Goal: Transaction & Acquisition: Purchase product/service

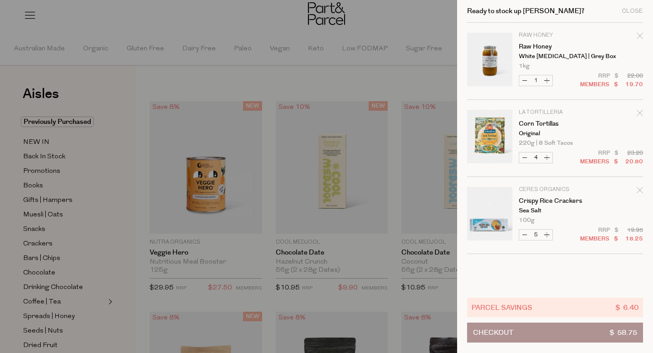
scroll to position [127, 0]
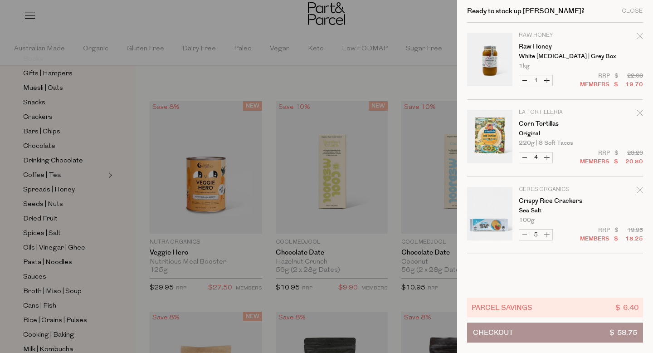
click at [371, 25] on div at bounding box center [326, 176] width 653 height 353
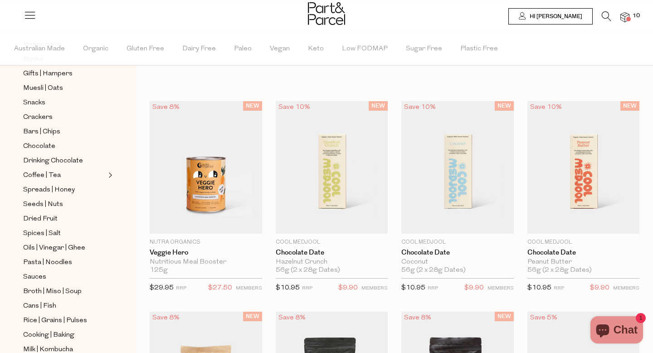
click at [601, 15] on li at bounding box center [602, 18] width 19 height 14
click at [604, 17] on icon at bounding box center [607, 16] width 10 height 10
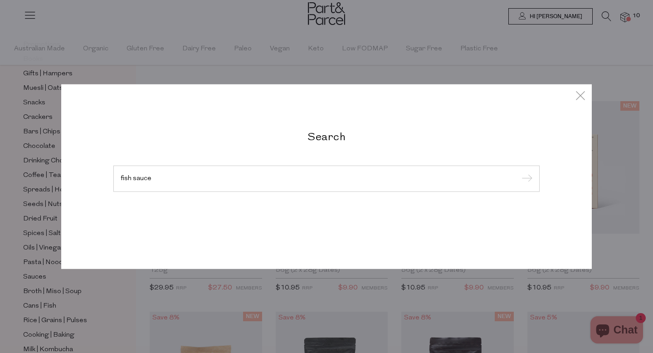
type input "fish sauce"
click at [519, 172] on input "submit" at bounding box center [526, 179] width 14 height 14
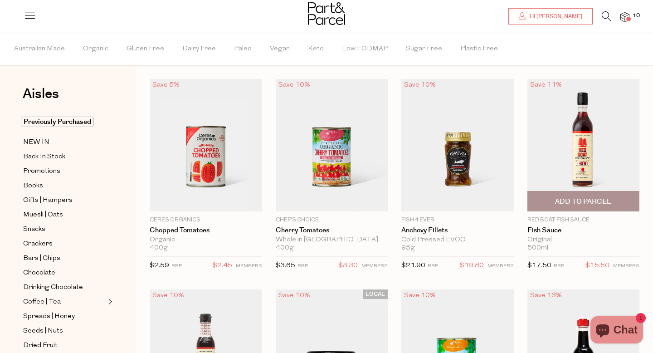
scroll to position [17, 0]
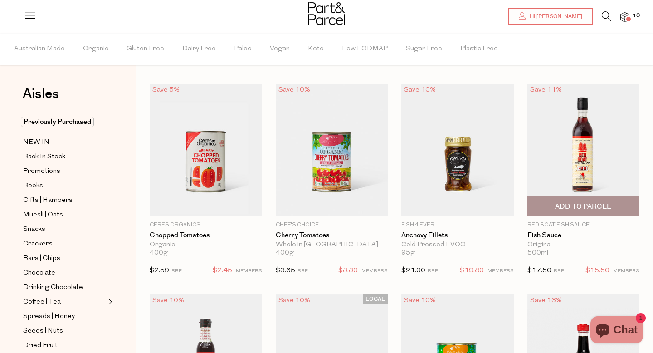
click at [581, 202] on span "Add To Parcel" at bounding box center [583, 207] width 56 height 10
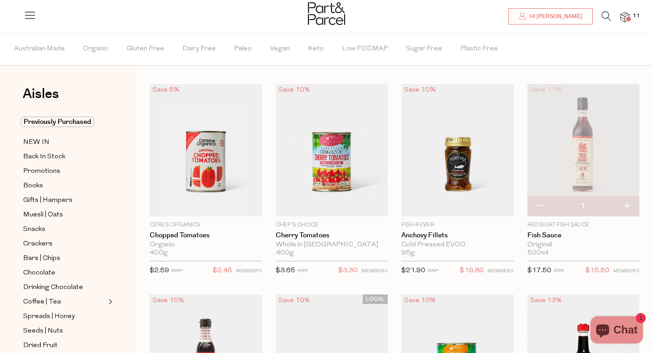
click at [628, 20] on span at bounding box center [629, 19] width 5 height 5
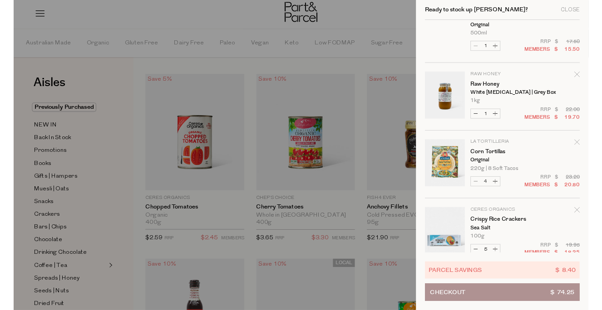
scroll to position [44, 0]
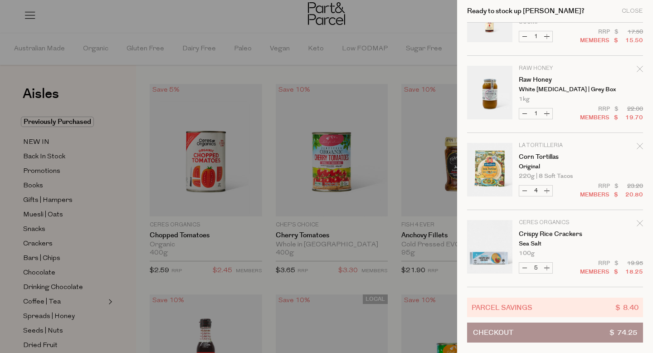
click at [418, 20] on div at bounding box center [326, 176] width 653 height 353
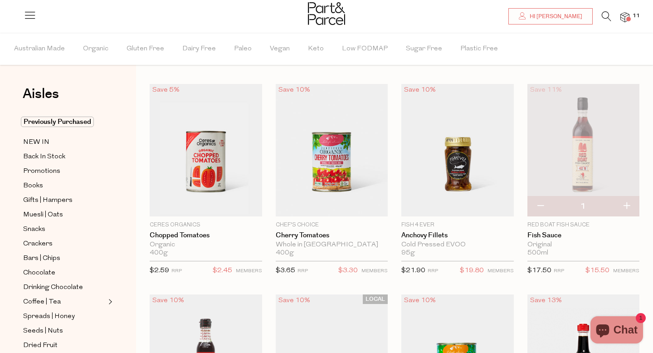
click at [626, 21] on img at bounding box center [625, 17] width 9 height 10
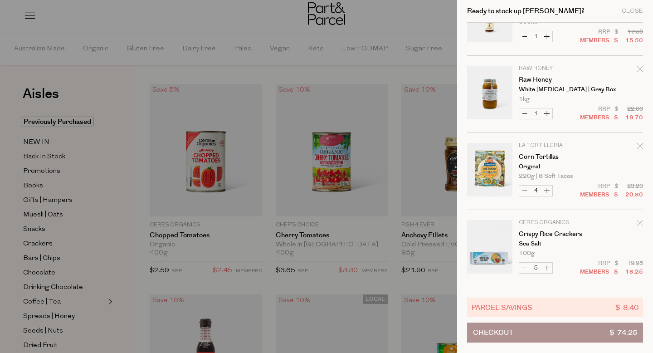
click at [434, 16] on div at bounding box center [326, 176] width 653 height 353
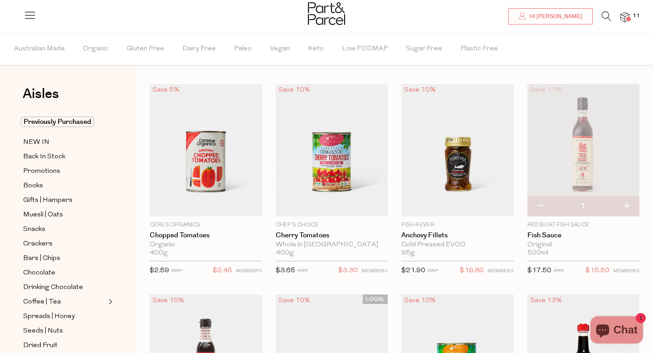
click at [632, 17] on span "11" at bounding box center [637, 16] width 12 height 8
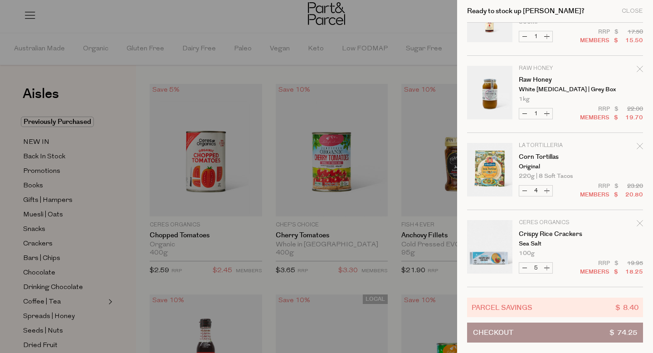
click at [433, 21] on div at bounding box center [326, 176] width 653 height 353
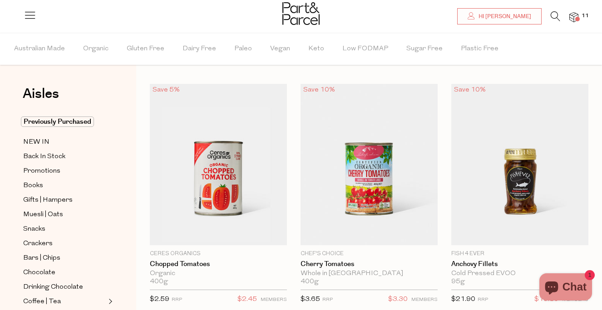
click at [552, 17] on icon at bounding box center [555, 16] width 10 height 10
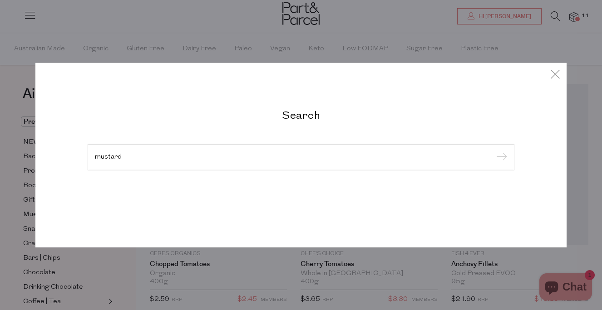
type input "mustard"
click at [493, 151] on input "submit" at bounding box center [500, 158] width 14 height 14
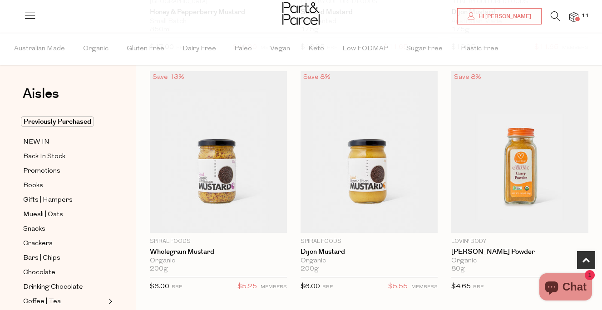
scroll to position [270, 0]
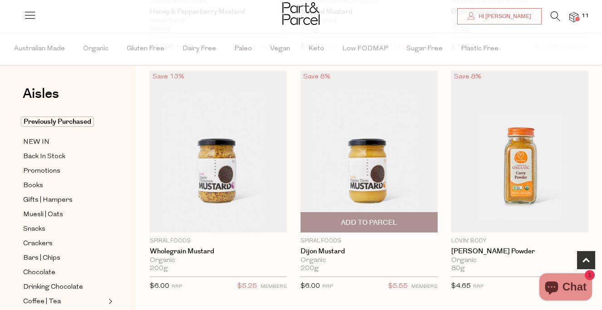
click at [368, 191] on img at bounding box center [368, 152] width 137 height 162
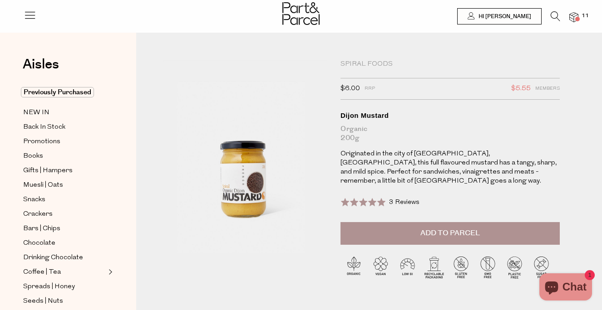
click at [404, 232] on button "Add to Parcel" at bounding box center [449, 233] width 219 height 23
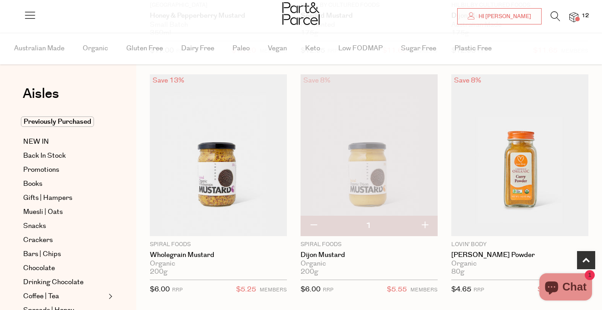
scroll to position [281, 0]
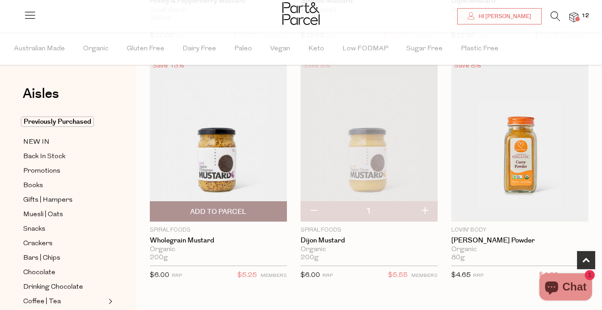
click at [240, 211] on span "Add To Parcel" at bounding box center [218, 212] width 56 height 10
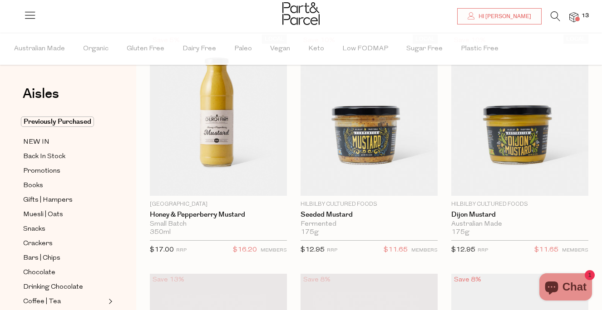
scroll to position [0, 0]
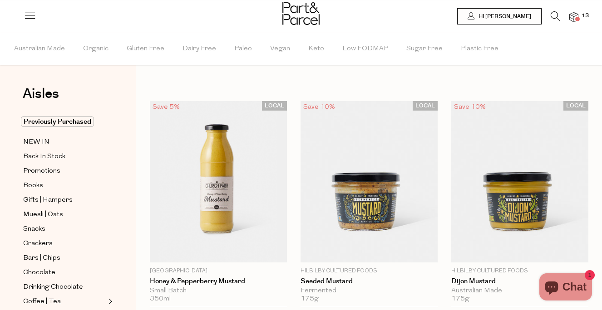
click at [549, 21] on li at bounding box center [550, 18] width 19 height 14
click at [555, 15] on icon at bounding box center [555, 16] width 10 height 10
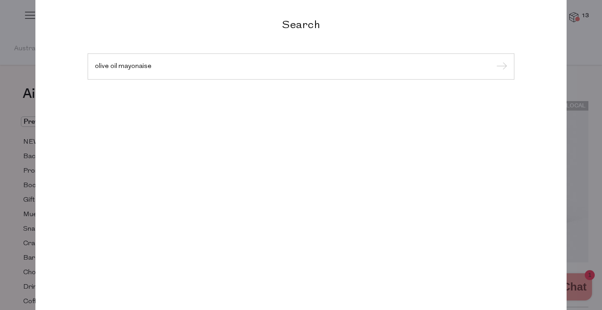
type input "olive oil mayonaise"
click at [493, 60] on input "submit" at bounding box center [500, 67] width 14 height 14
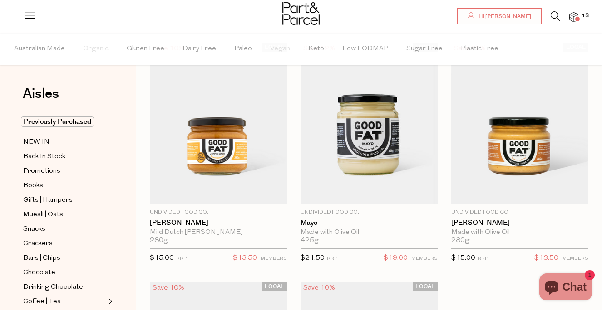
scroll to position [60, 0]
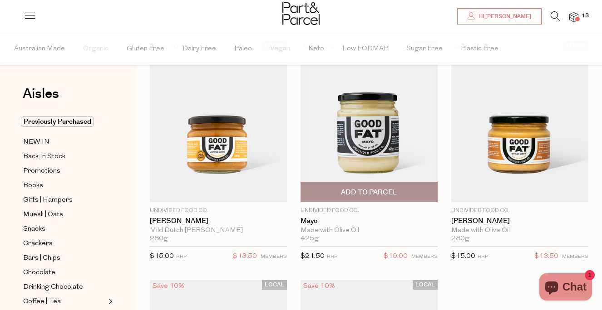
click at [399, 191] on span "Add To Parcel" at bounding box center [369, 192] width 132 height 20
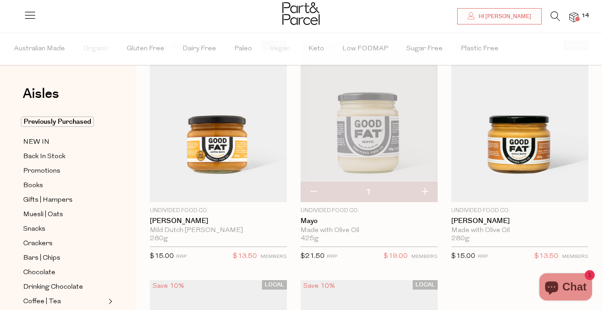
click at [571, 19] on img at bounding box center [573, 17] width 9 height 10
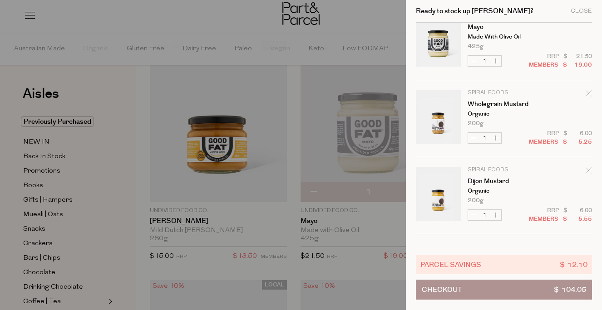
scroll to position [0, 0]
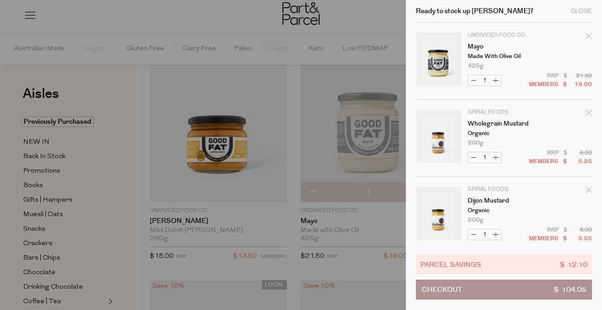
click at [396, 7] on div at bounding box center [301, 155] width 602 height 310
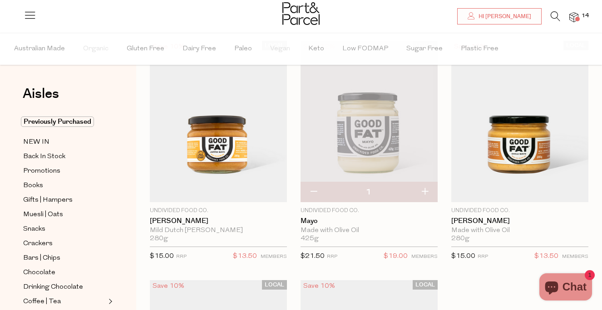
click at [553, 17] on icon at bounding box center [555, 16] width 10 height 10
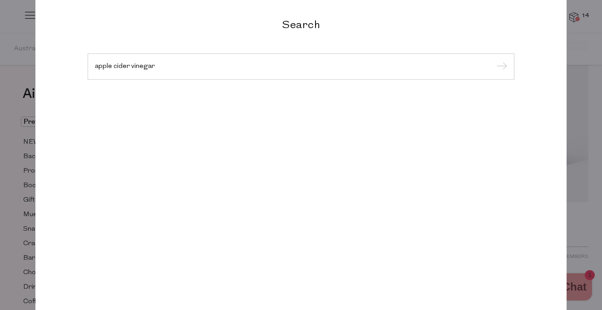
type input "apple cider vinegar"
click at [493, 60] on input "submit" at bounding box center [500, 67] width 14 height 14
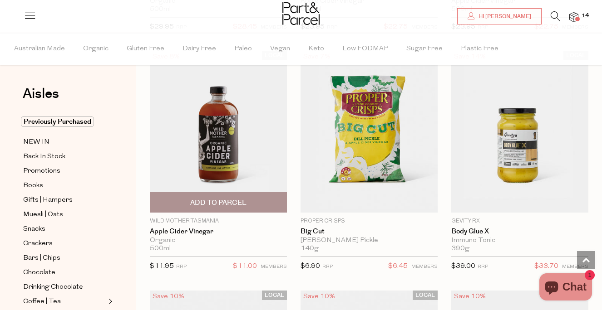
scroll to position [289, 0]
click at [257, 203] on span "Add To Parcel" at bounding box center [218, 203] width 132 height 20
